Goal: Information Seeking & Learning: Compare options

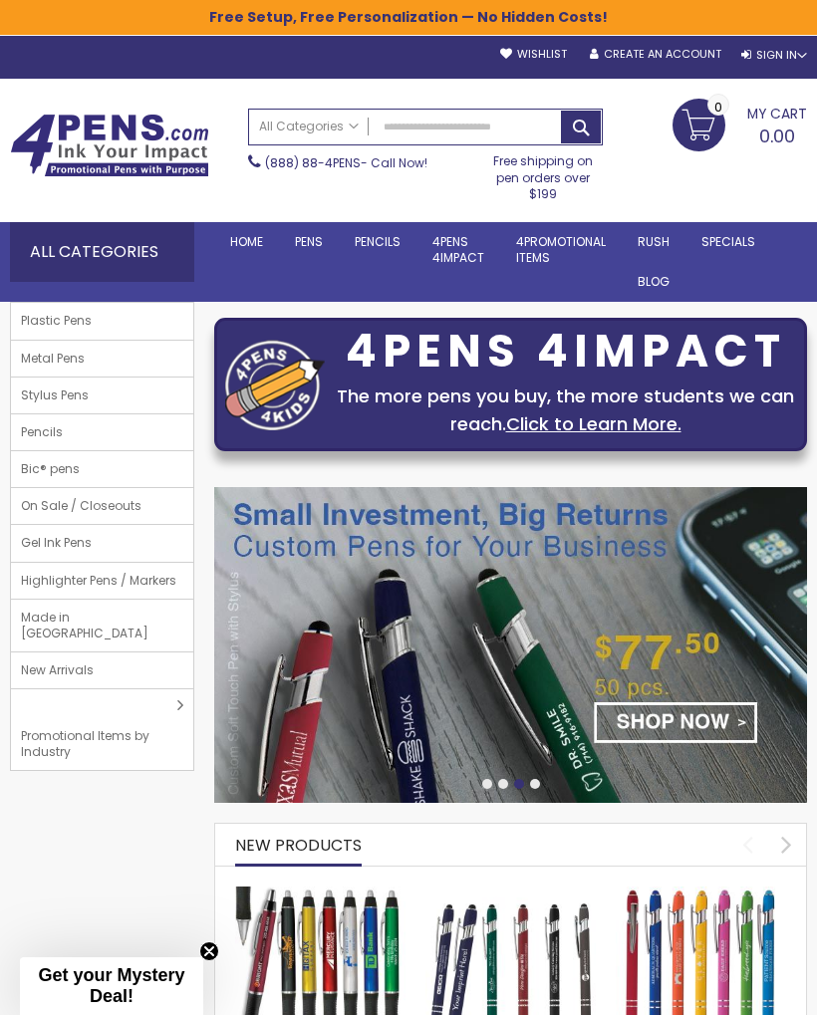
click at [45, 320] on span "Plastic Pens" at bounding box center [56, 321] width 91 height 36
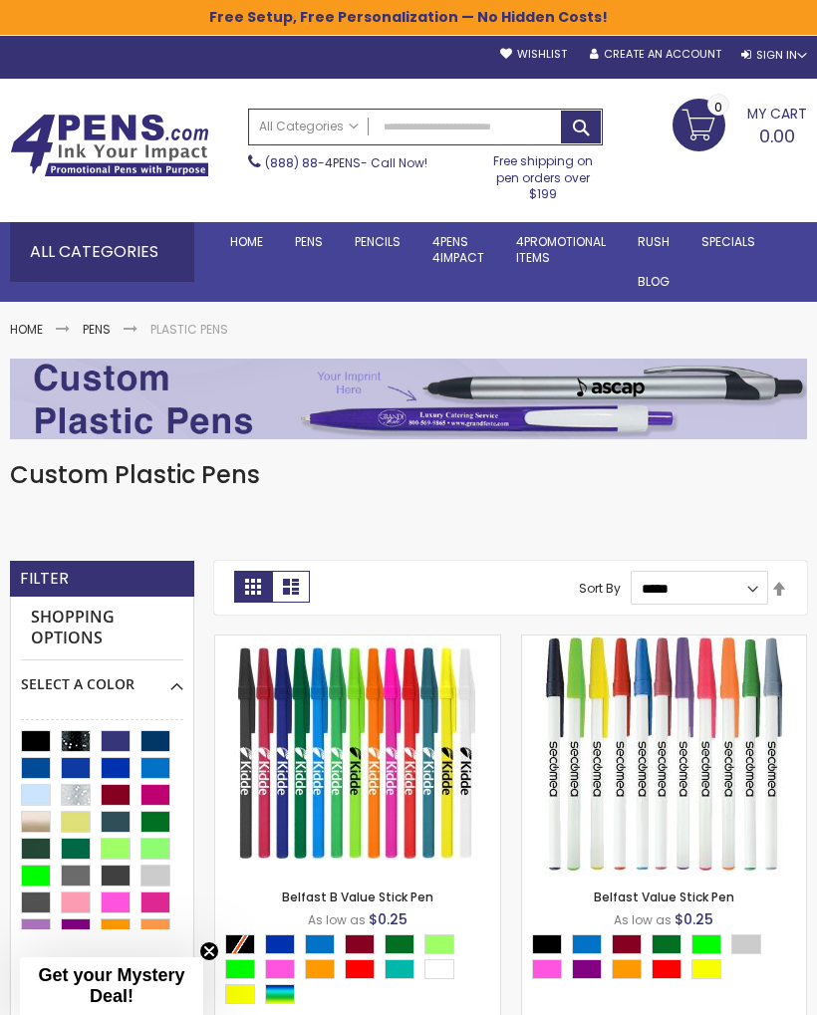
click at [0, 0] on span "Bic® pens" at bounding box center [0, 0] width 0 height 0
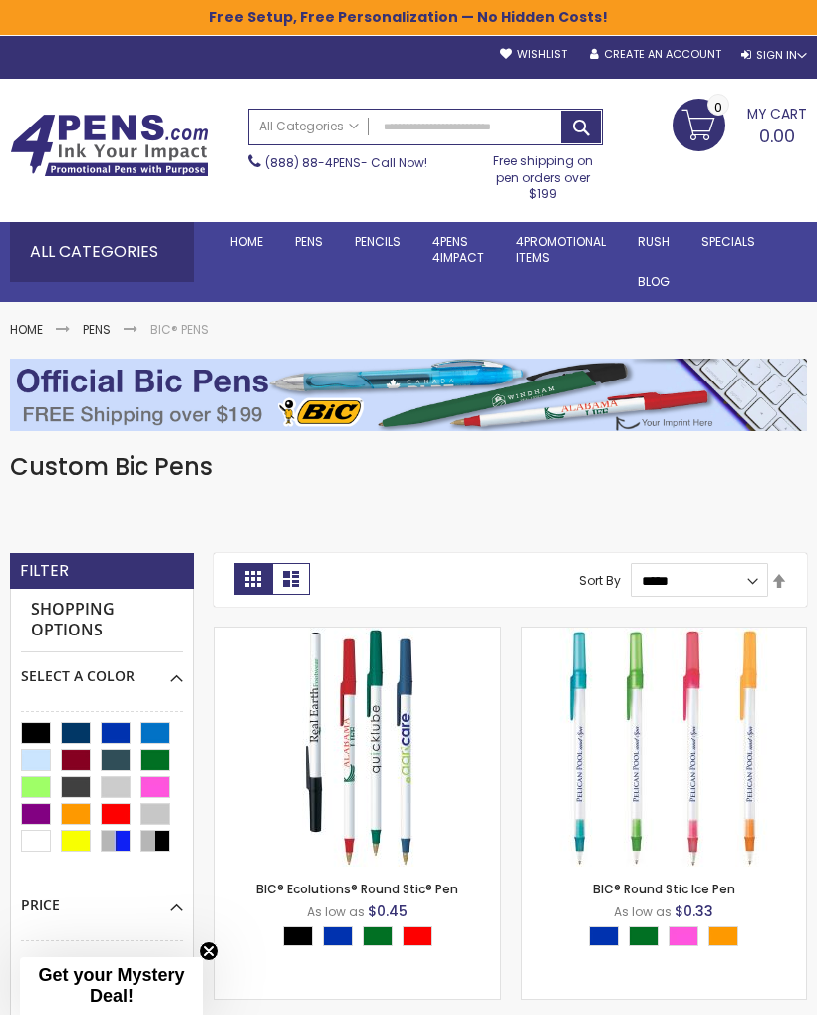
click at [0, 0] on span "On Sale / Closeouts" at bounding box center [0, 0] width 0 height 0
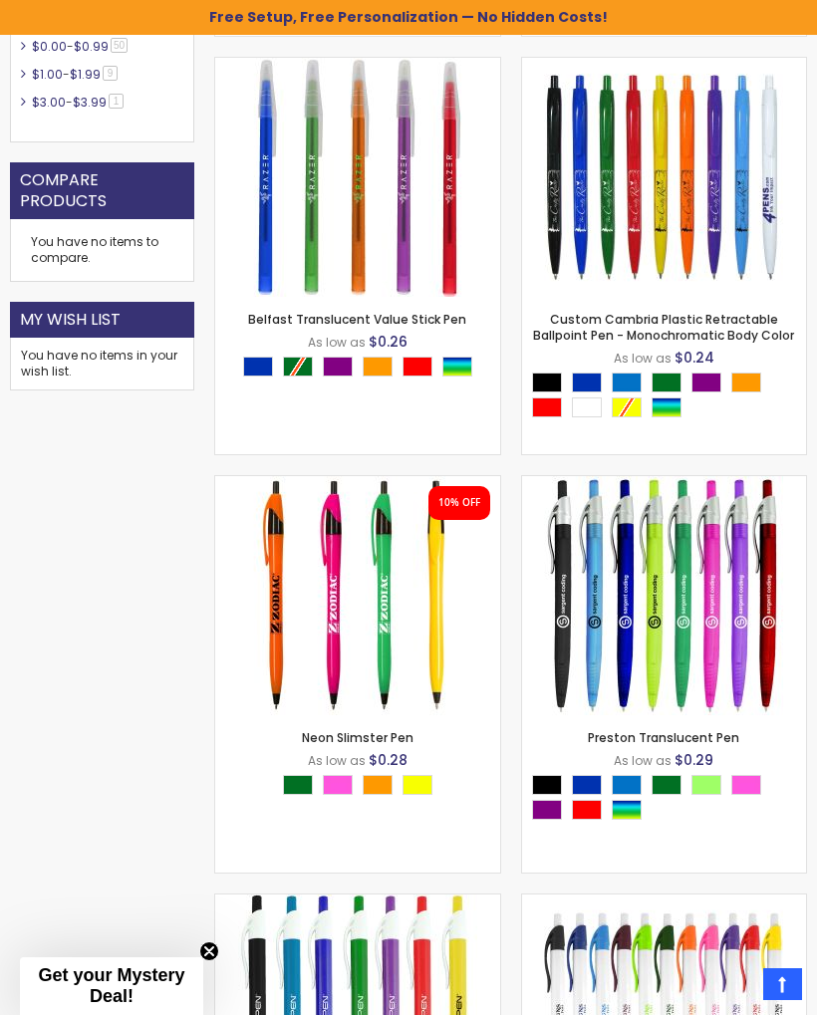
scroll to position [1047, 0]
